Goal: Task Accomplishment & Management: Use online tool/utility

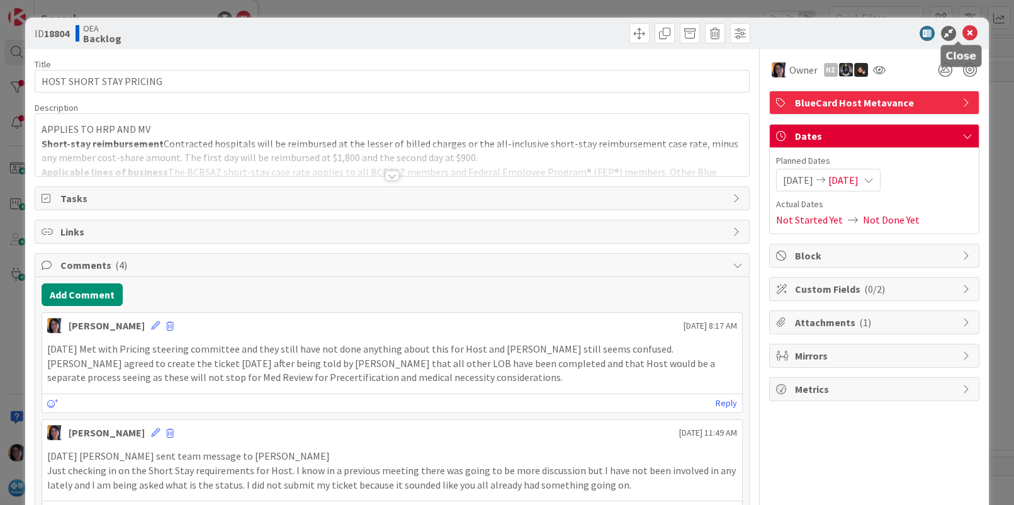
click at [962, 35] on icon at bounding box center [969, 33] width 15 height 15
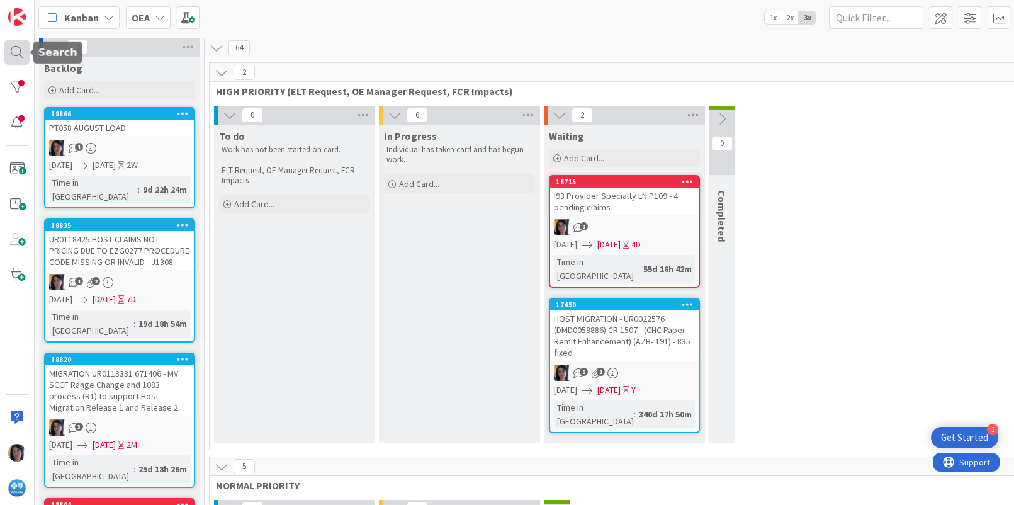
click at [20, 52] on div at bounding box center [16, 52] width 25 height 25
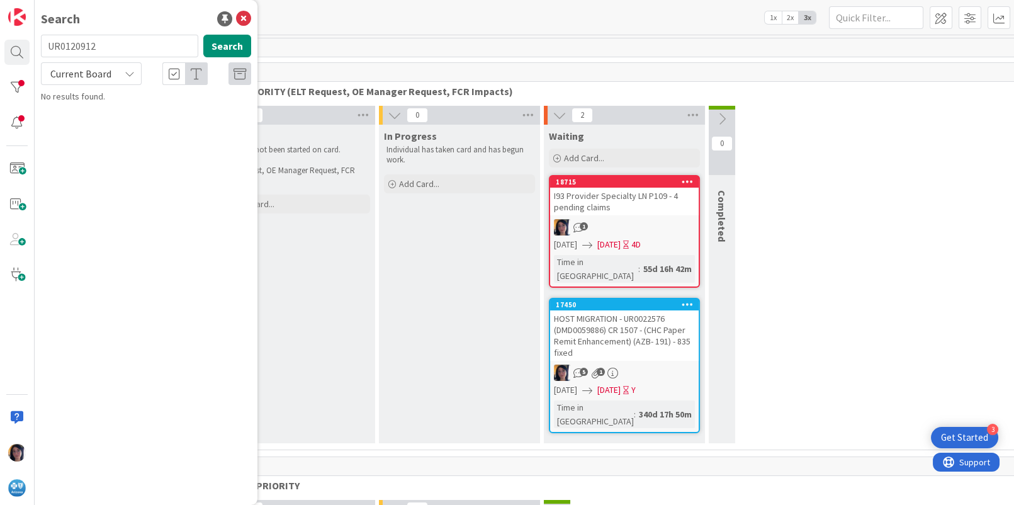
click at [93, 77] on span "Current Board" at bounding box center [80, 73] width 61 height 13
drag, startPoint x: 75, startPoint y: 118, endPoint x: 82, endPoint y: 117, distance: 7.7
click at [75, 118] on span "All Boards" at bounding box center [113, 125] width 131 height 19
click at [220, 51] on button "Search" at bounding box center [227, 46] width 48 height 23
click at [72, 45] on input "UR0120912" at bounding box center [119, 46] width 157 height 23
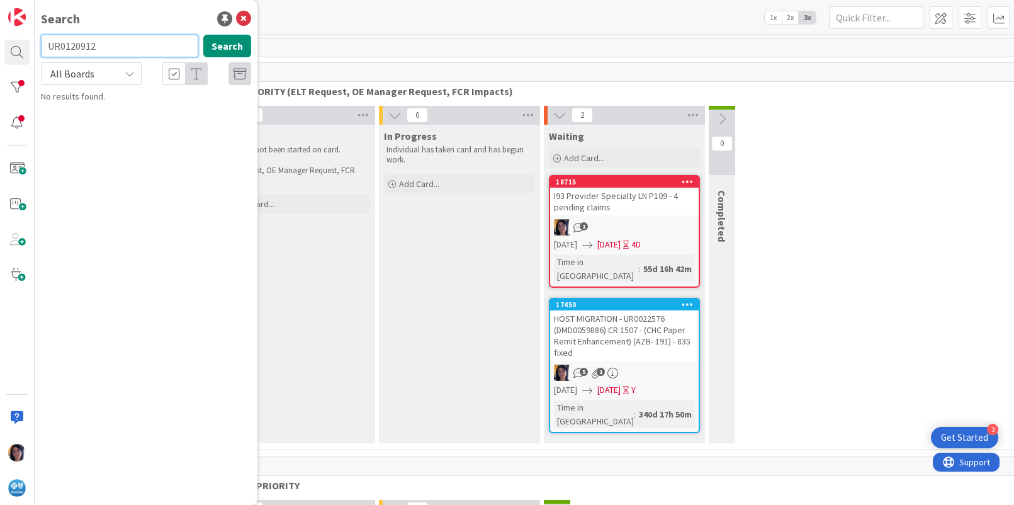
click at [72, 45] on input "UR0120912" at bounding box center [119, 46] width 157 height 23
type input "SHORT STAY"
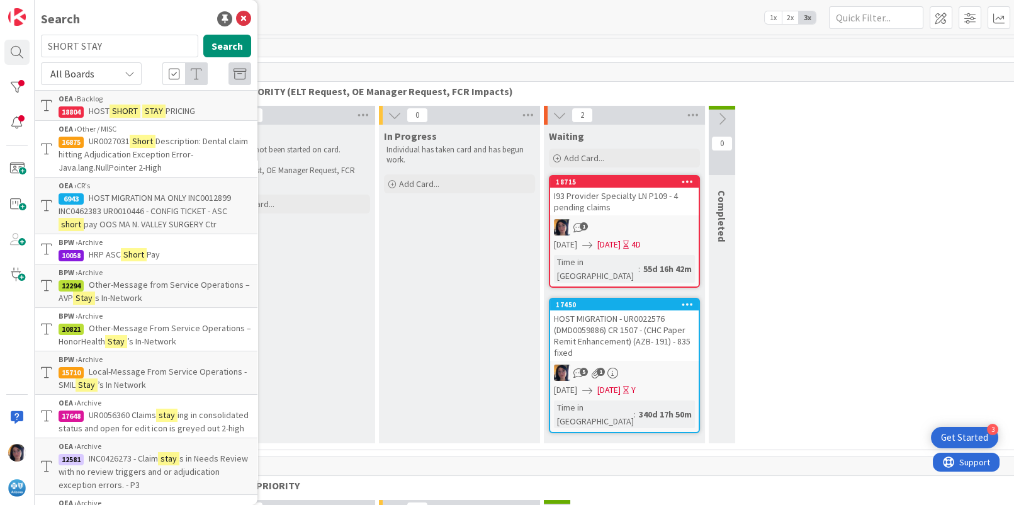
click at [112, 106] on mark "SHORT" at bounding box center [125, 110] width 31 height 13
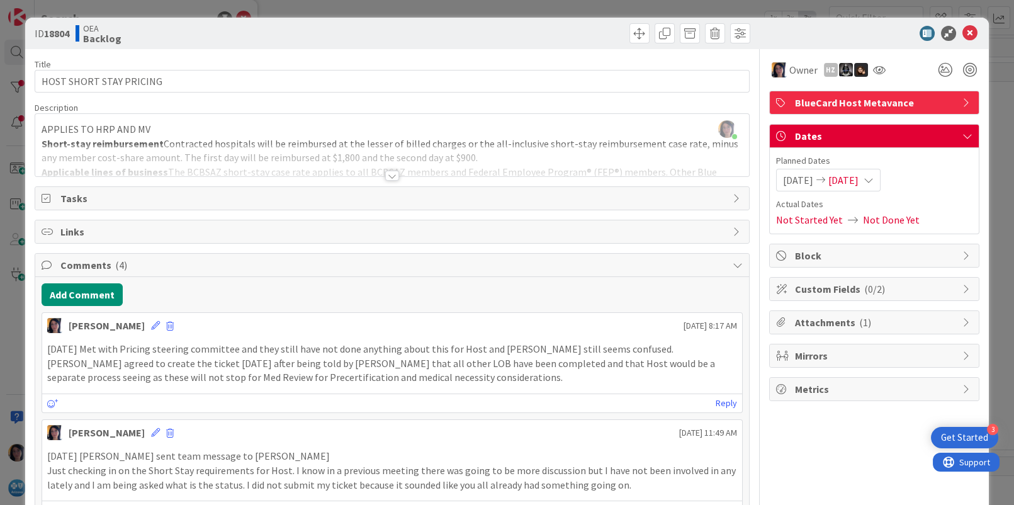
drag, startPoint x: 957, startPoint y: 30, endPoint x: 951, endPoint y: 33, distance: 6.5
click at [962, 31] on icon at bounding box center [969, 33] width 15 height 15
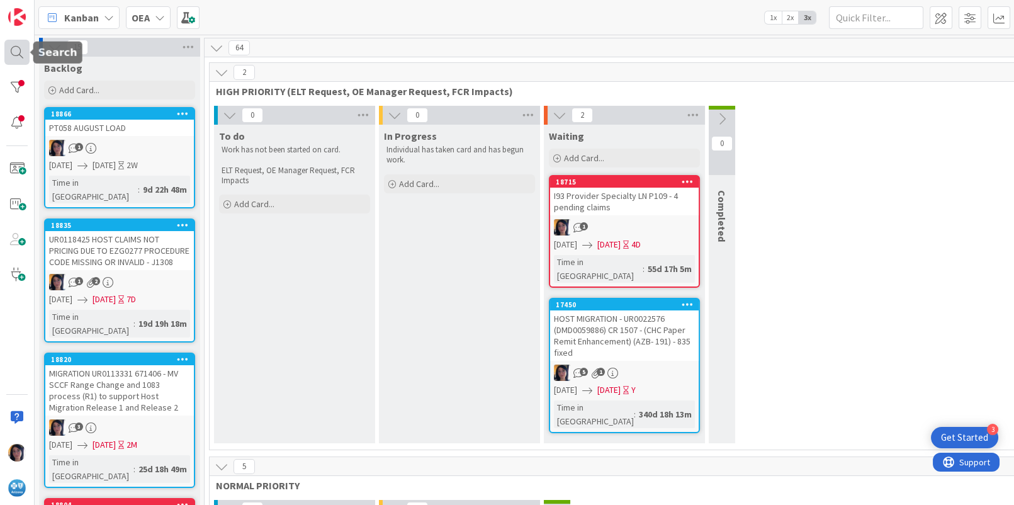
click at [16, 50] on div at bounding box center [16, 52] width 25 height 25
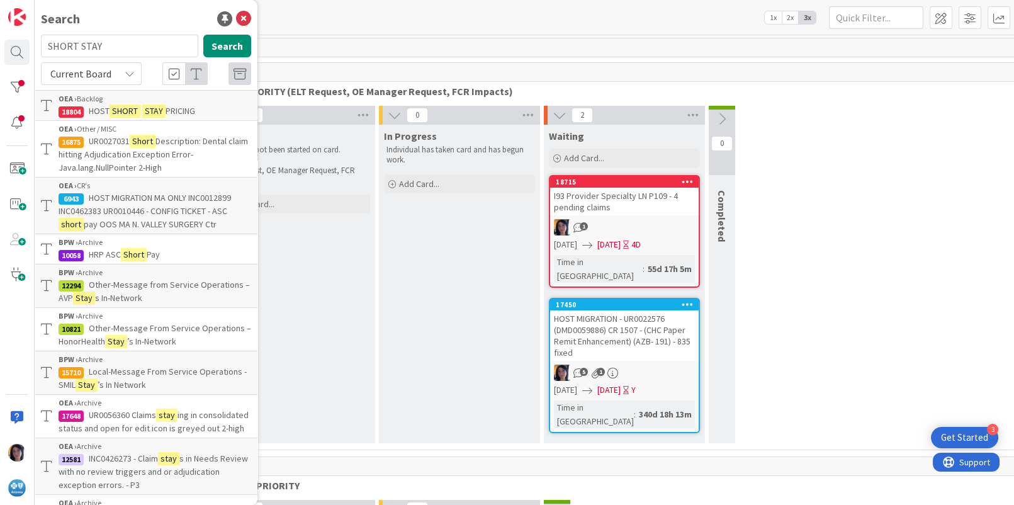
click at [89, 43] on input "SHORT STAY" at bounding box center [119, 46] width 157 height 23
drag, startPoint x: 76, startPoint y: 44, endPoint x: 9, endPoint y: 47, distance: 66.8
click at [9, 47] on div "Search SHORT STAY Search Current Board OEA › Backlog 18804 HOST SHORT STAY PRIC…" at bounding box center [17, 252] width 35 height 505
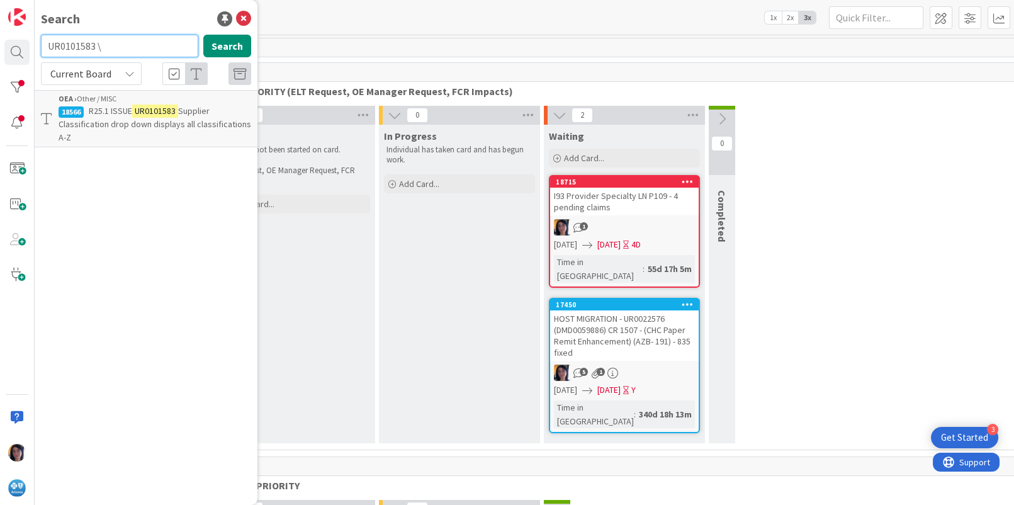
click at [118, 53] on input "UR0101583 \" at bounding box center [119, 46] width 157 height 23
type input "UR0101583"
click at [96, 110] on span "R25.1 ISSUE" at bounding box center [110, 110] width 43 height 11
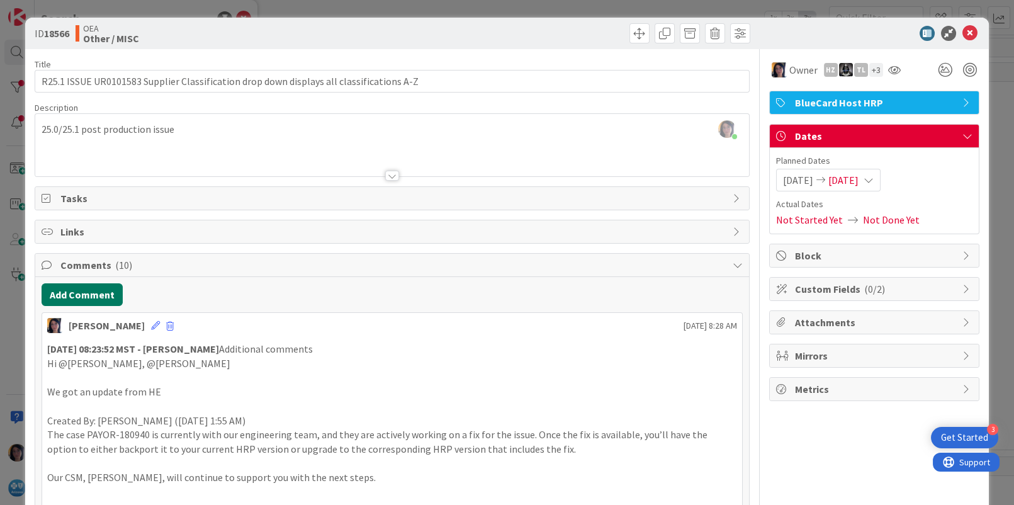
click at [86, 290] on button "Add Comment" at bounding box center [82, 294] width 81 height 23
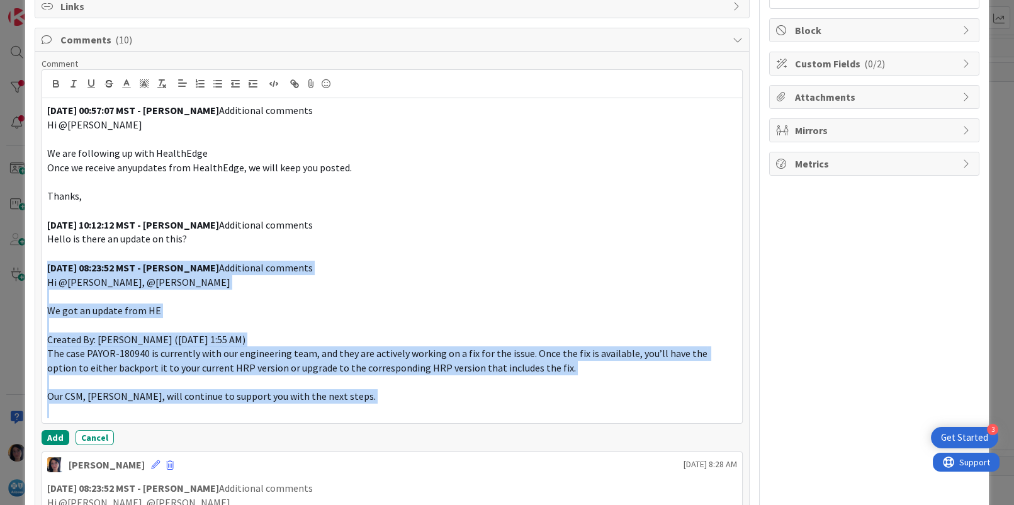
scroll to position [228, 0]
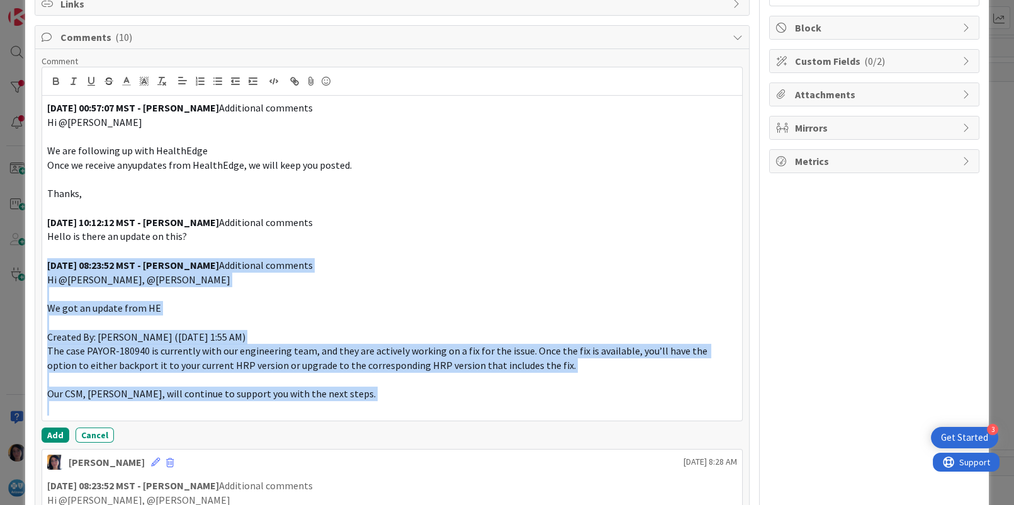
drag, startPoint x: 47, startPoint y: 356, endPoint x: 360, endPoint y: 431, distance: 321.8
click at [360, 431] on div "Comment [DATE] 00:57:07 MST - [PERSON_NAME] Additional comments Hi @[PERSON_NAM…" at bounding box center [392, 248] width 700 height 387
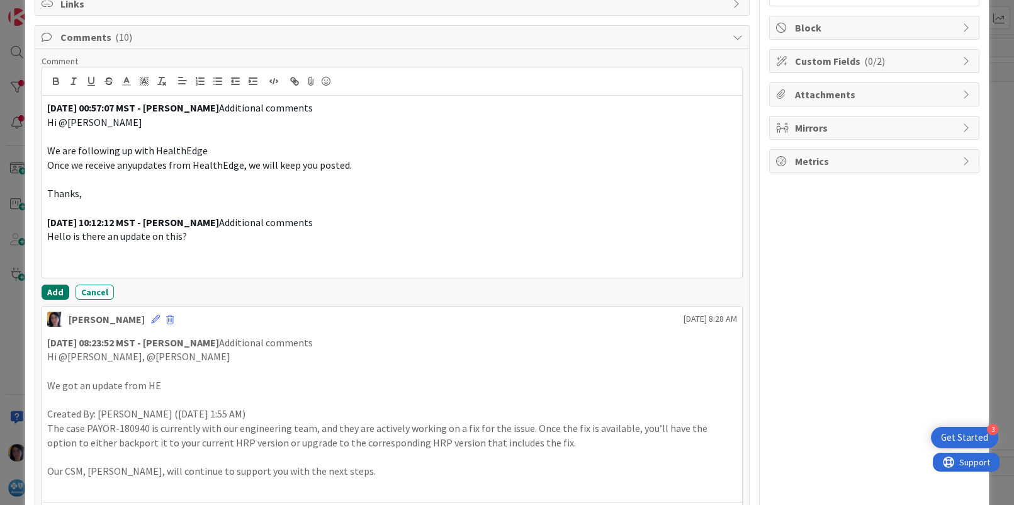
click at [59, 286] on button "Add" at bounding box center [56, 291] width 28 height 15
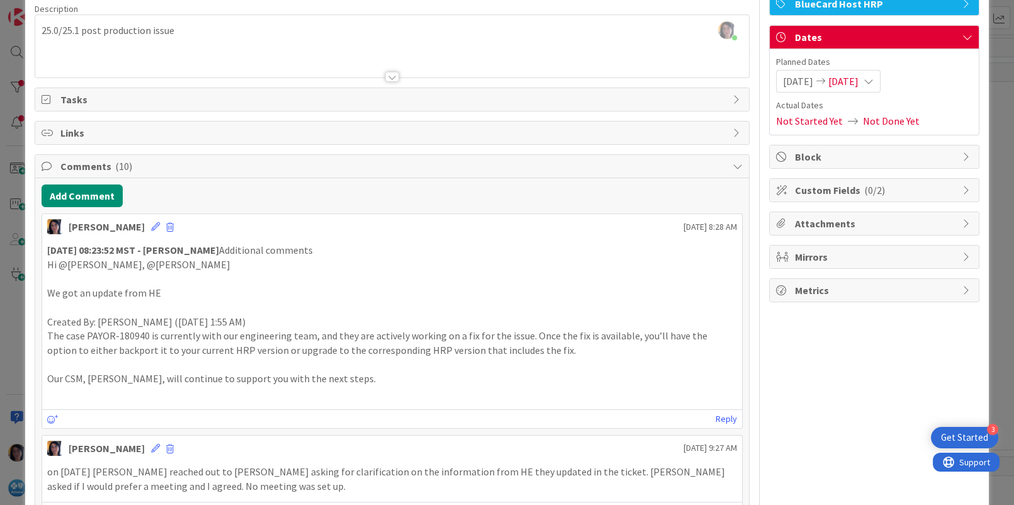
scroll to position [0, 0]
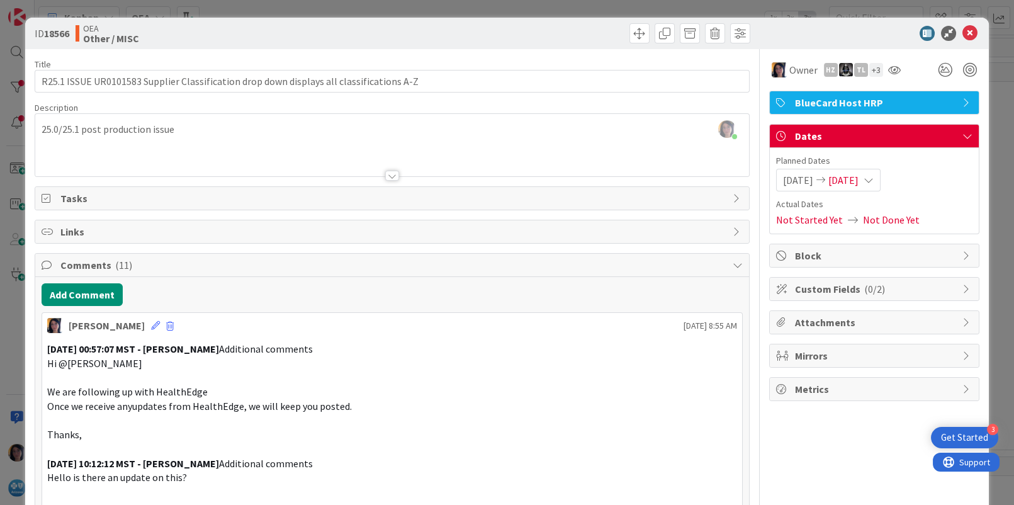
click at [851, 177] on span "[DATE]" at bounding box center [843, 179] width 30 height 15
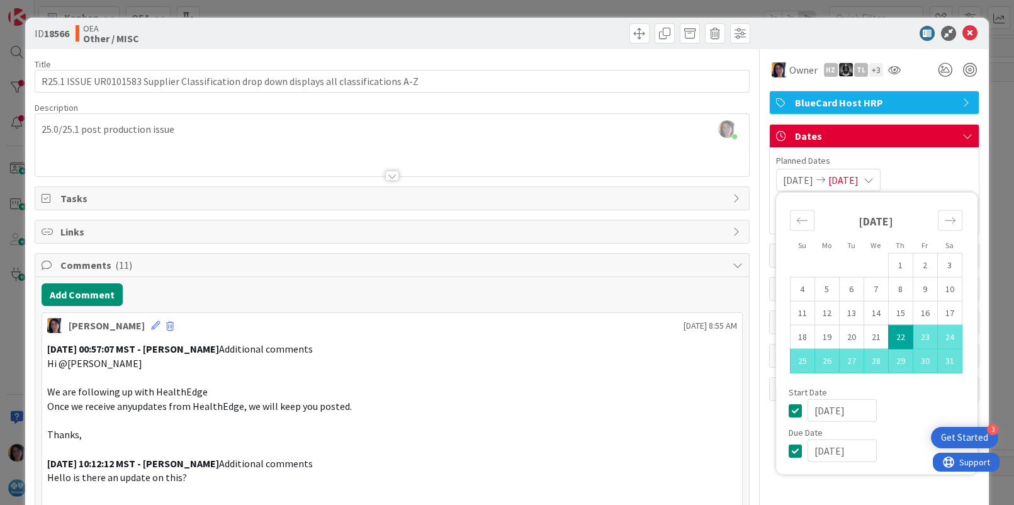
click at [807, 451] on input "[DATE]" at bounding box center [841, 450] width 69 height 23
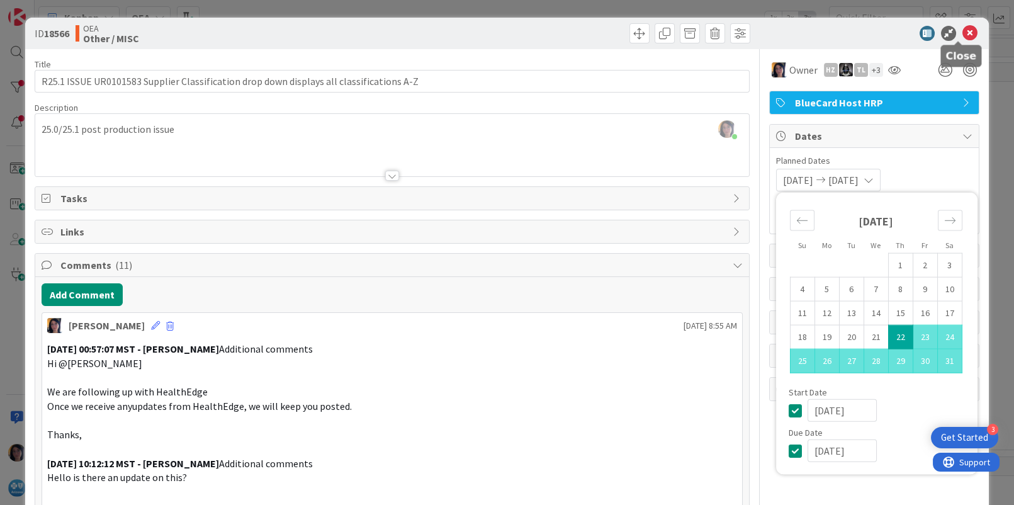
type input "[DATE]"
click at [962, 32] on icon at bounding box center [969, 33] width 15 height 15
